Goal: Task Accomplishment & Management: Manage account settings

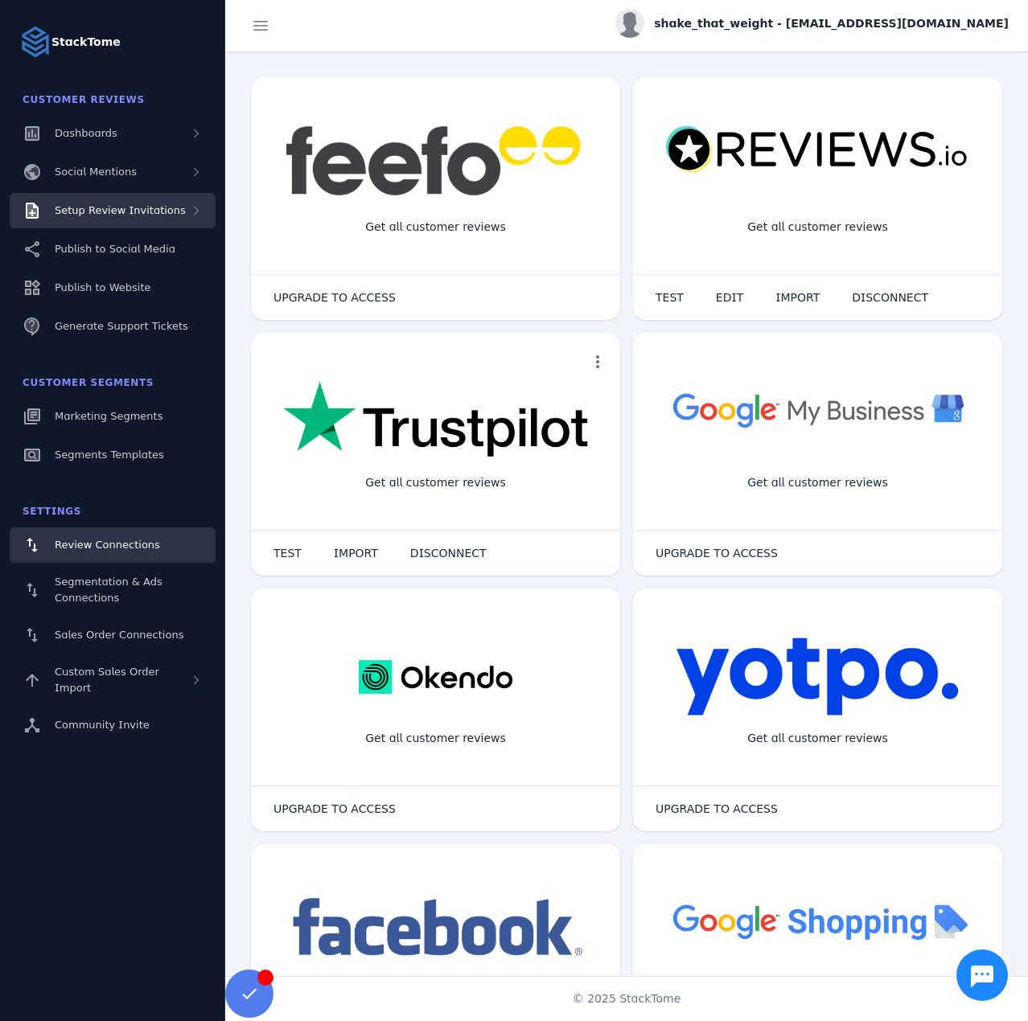
click at [133, 223] on div "Setup Review Invitations" at bounding box center [113, 210] width 206 height 35
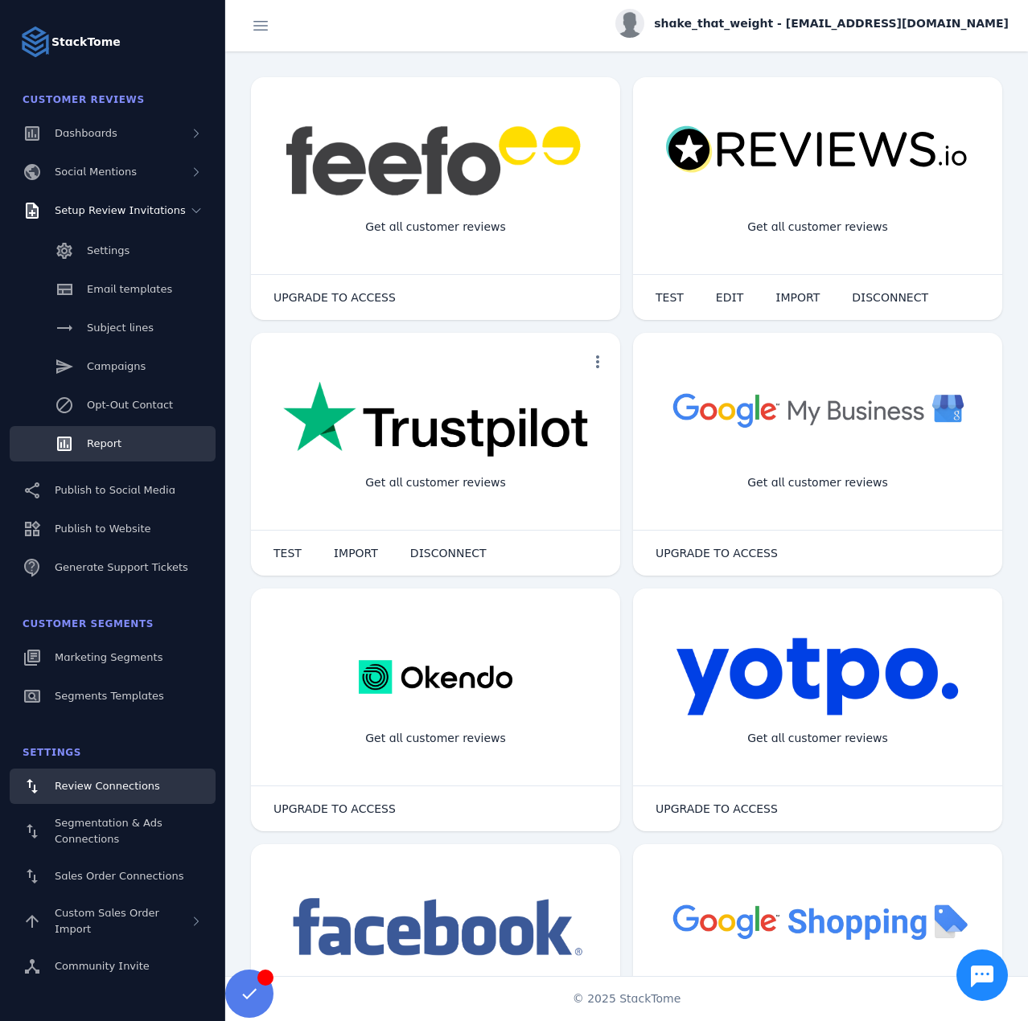
click at [109, 442] on span "Report" at bounding box center [104, 443] width 35 height 12
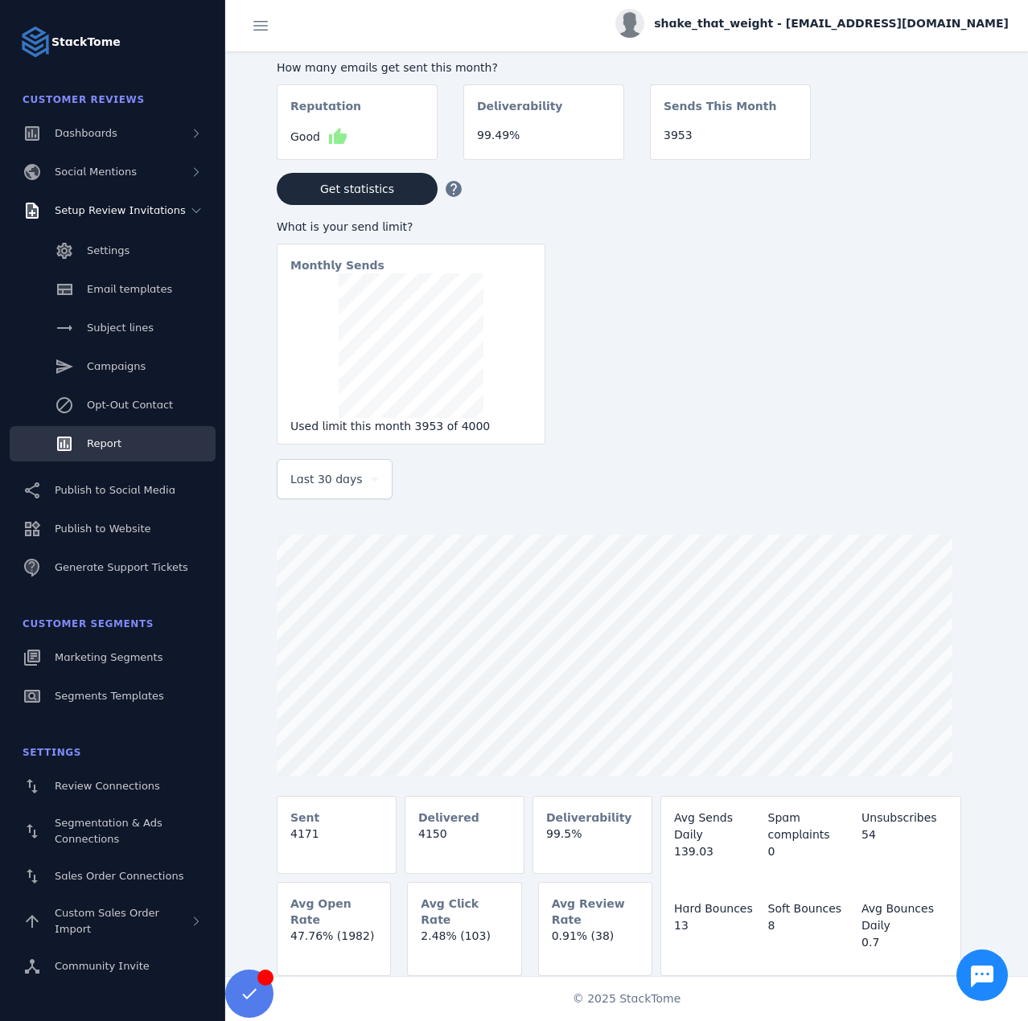
click at [339, 489] on span "Last 30 days" at bounding box center [326, 479] width 72 height 19
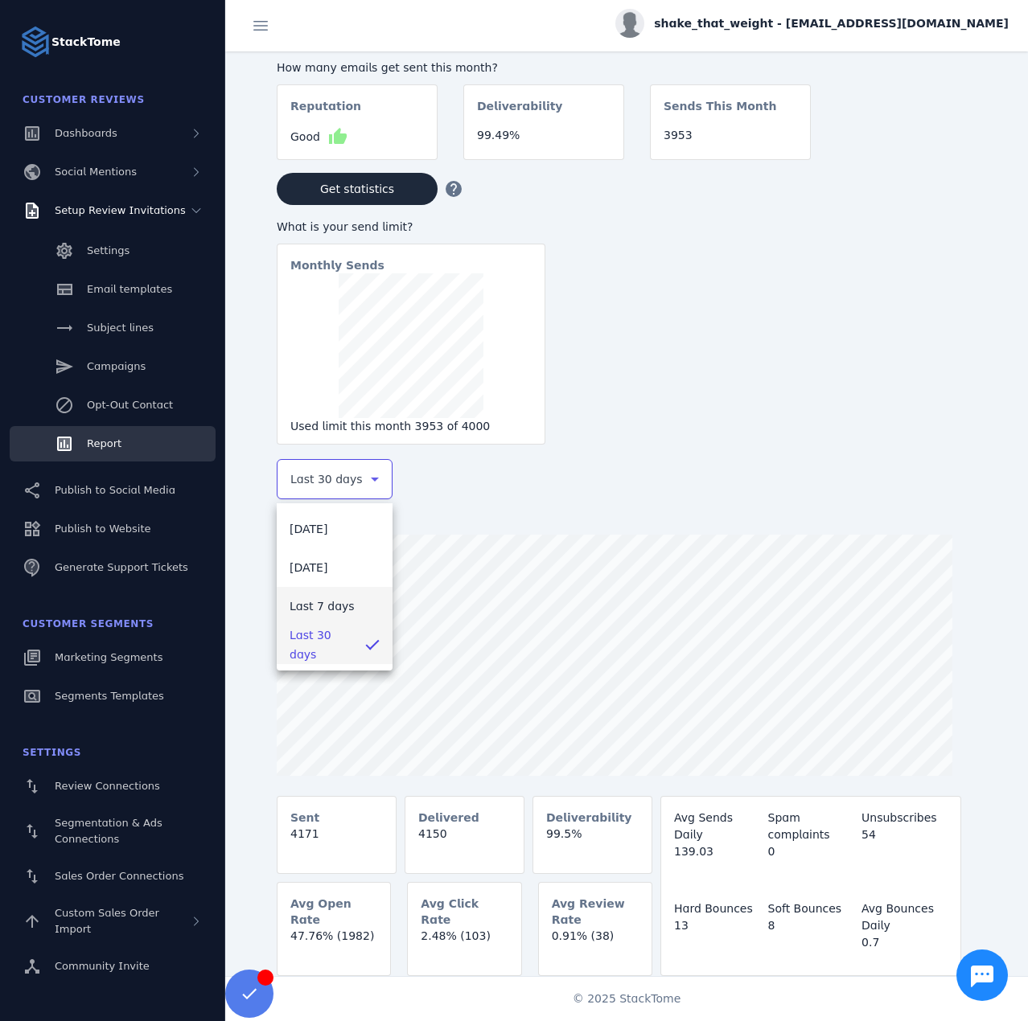
click at [335, 602] on span "Last 7 days" at bounding box center [322, 606] width 65 height 19
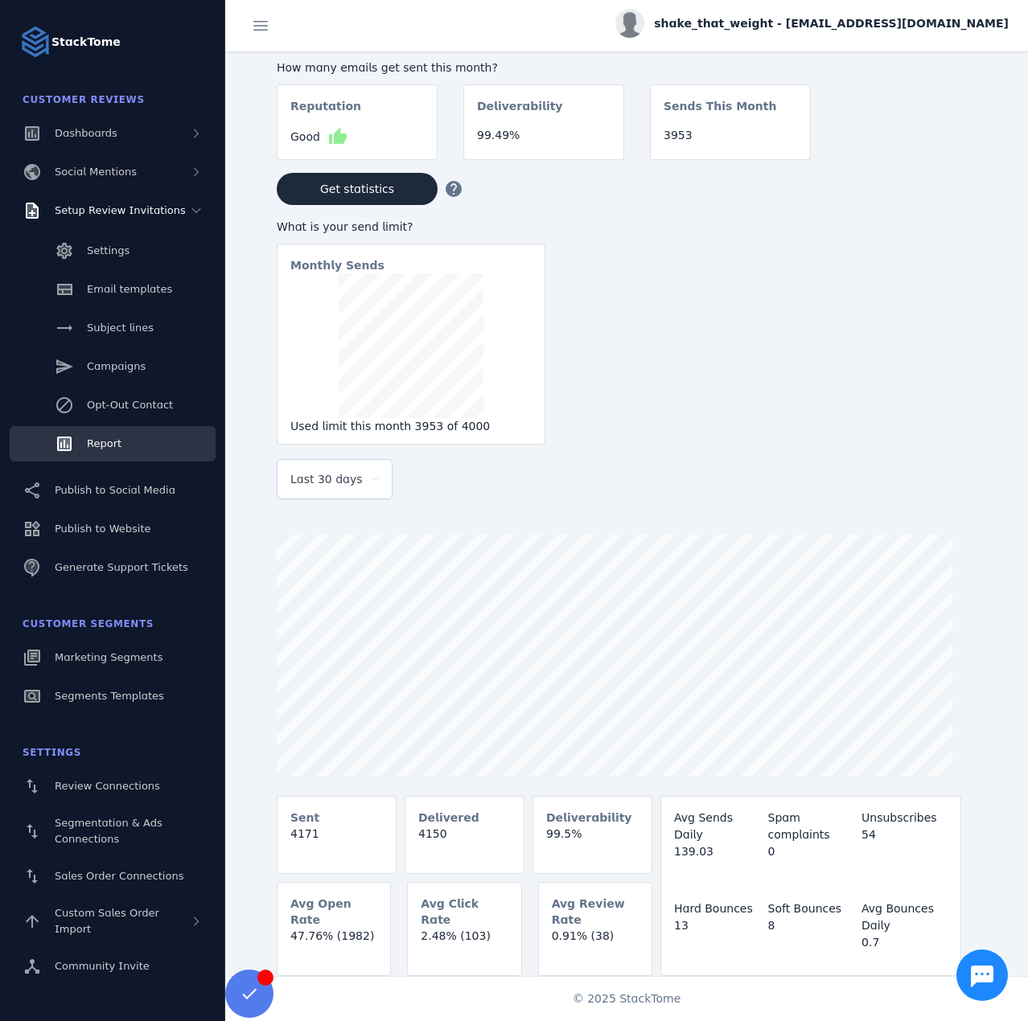
click at [312, 482] on span "Last 30 days" at bounding box center [326, 479] width 72 height 19
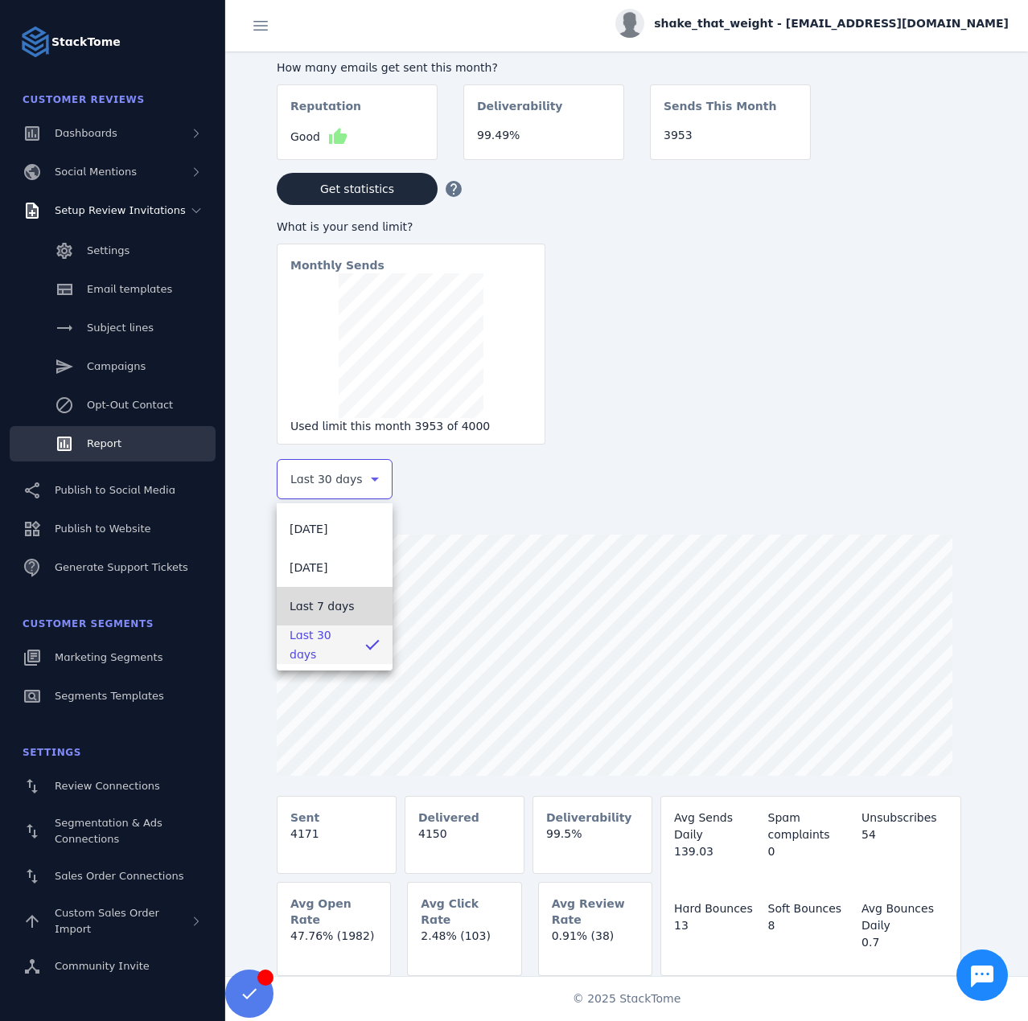
click at [299, 608] on span "Last 7 days" at bounding box center [322, 606] width 65 height 19
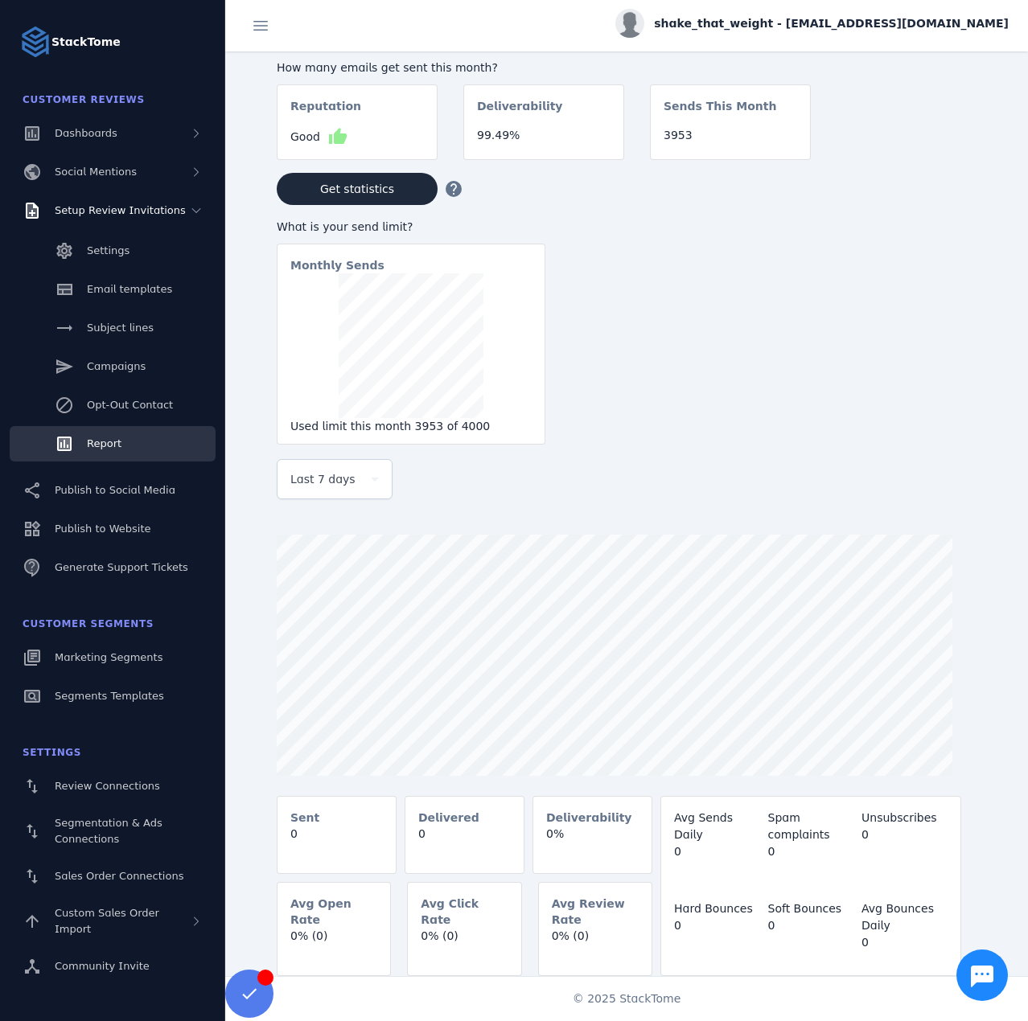
click at [876, 16] on span "shake_that_weight - [EMAIL_ADDRESS][DOMAIN_NAME]" at bounding box center [831, 23] width 355 height 17
click at [914, 134] on div "account_circle My Profile assignment Billing Sign out" at bounding box center [951, 110] width 116 height 142
click at [954, 7] on div "shake_that_weight - [EMAIL_ADDRESS][DOMAIN_NAME]" at bounding box center [626, 25] width 803 height 51
click at [952, 19] on span "shake_that_weight - [EMAIL_ADDRESS][DOMAIN_NAME]" at bounding box center [831, 23] width 355 height 17
drag, startPoint x: 945, startPoint y: 138, endPoint x: 973, endPoint y: 82, distance: 62.9
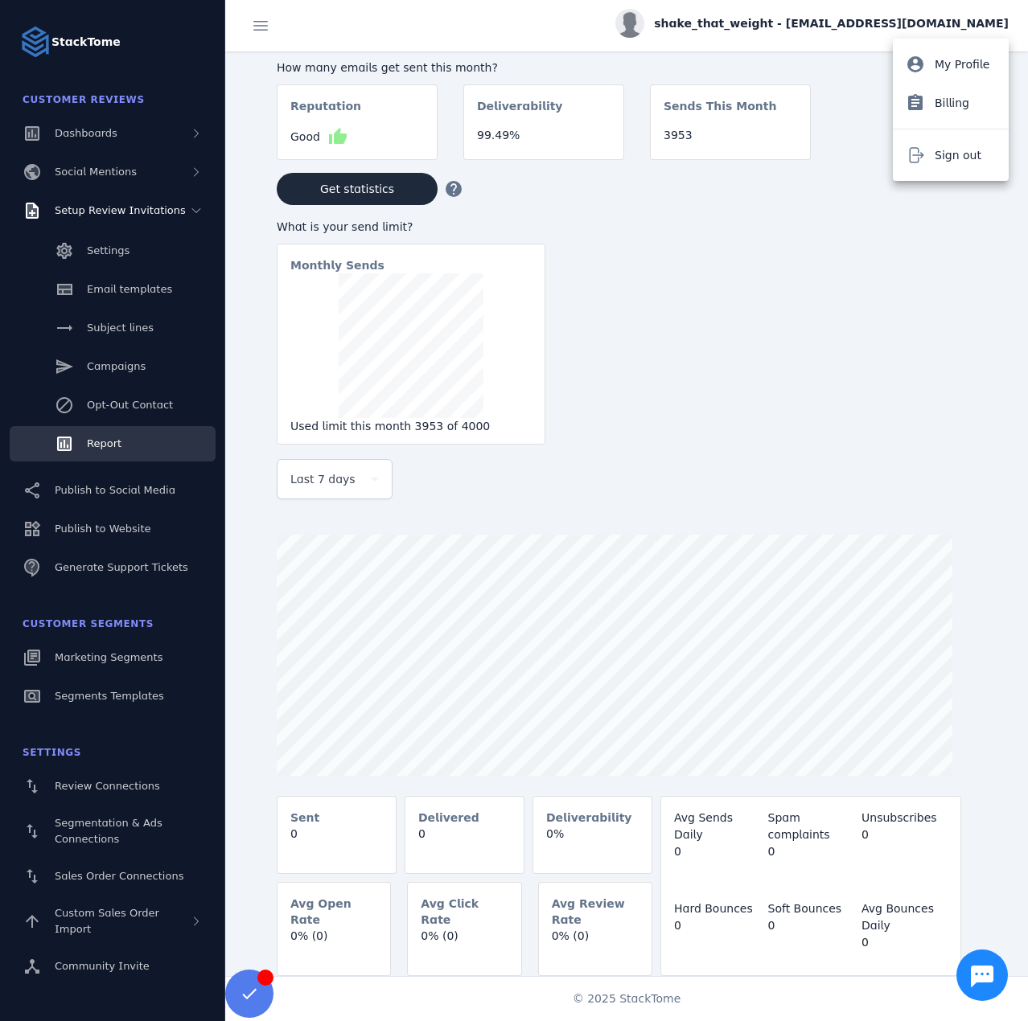
click at [946, 138] on button "Sign out" at bounding box center [951, 155] width 116 height 39
